Goal: Transaction & Acquisition: Purchase product/service

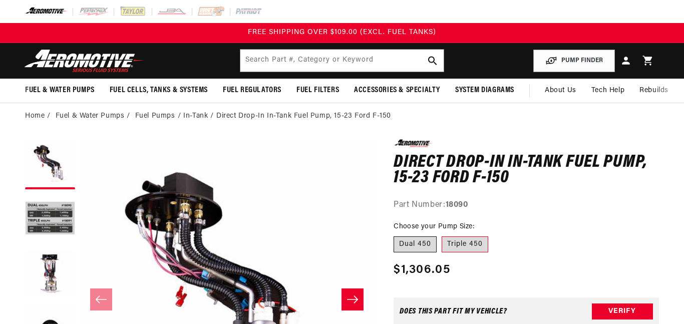
scroll to position [93, 0]
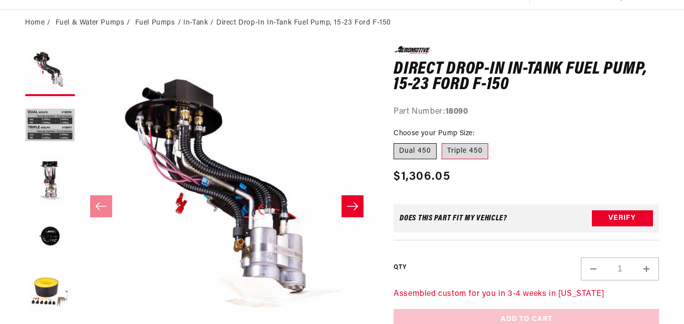
click at [420, 155] on label "Dual 450" at bounding box center [414, 151] width 43 height 16
click at [396, 142] on input "Dual 450" at bounding box center [396, 141] width 1 height 1
radio input "true"
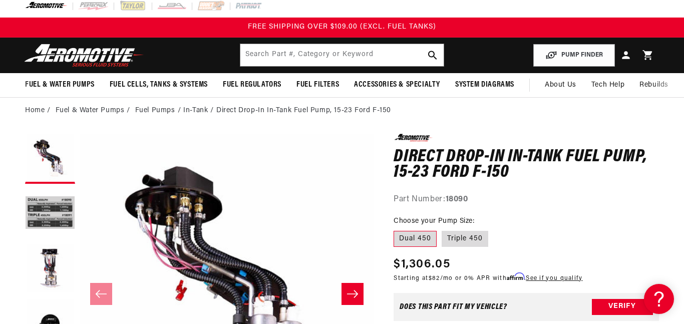
scroll to position [14, 0]
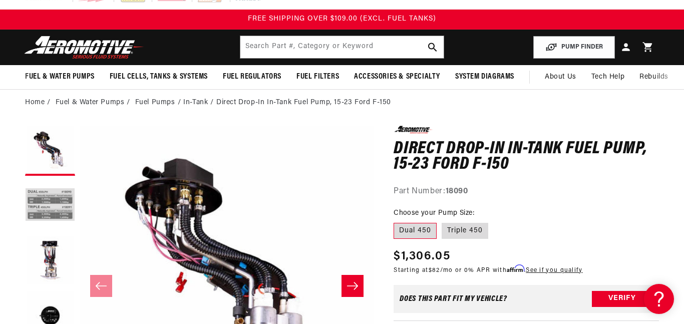
click at [69, 206] on button "Load image 2 in gallery view" at bounding box center [50, 206] width 50 height 50
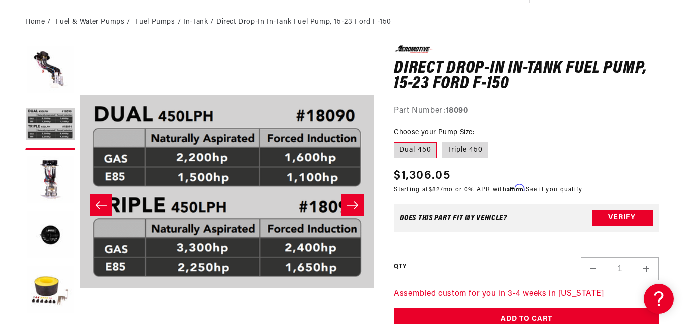
scroll to position [111, 0]
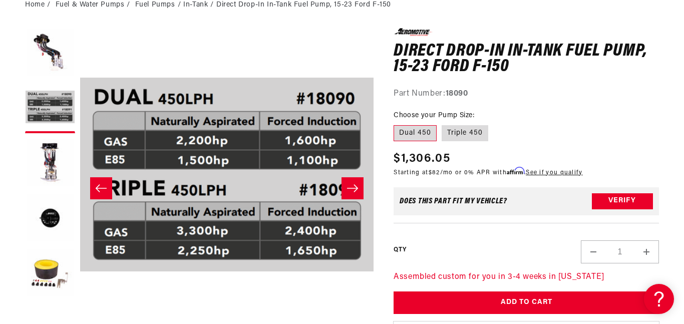
click at [532, 83] on div "0.0 star rating Write a review Direct Drop-In In-Tank Fuel Pump, 15-23 Ford F-1…" at bounding box center [525, 64] width 265 height 72
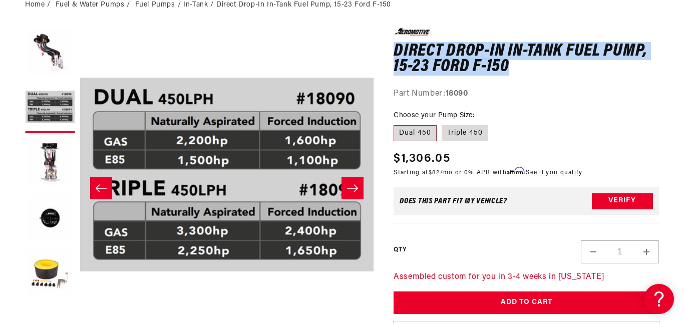
drag, startPoint x: 394, startPoint y: 48, endPoint x: 505, endPoint y: 72, distance: 113.8
copy h1 "Direct Drop-In In-Tank Fuel Pump, 15-23 Ford F-150"
